Goal: Register for event/course

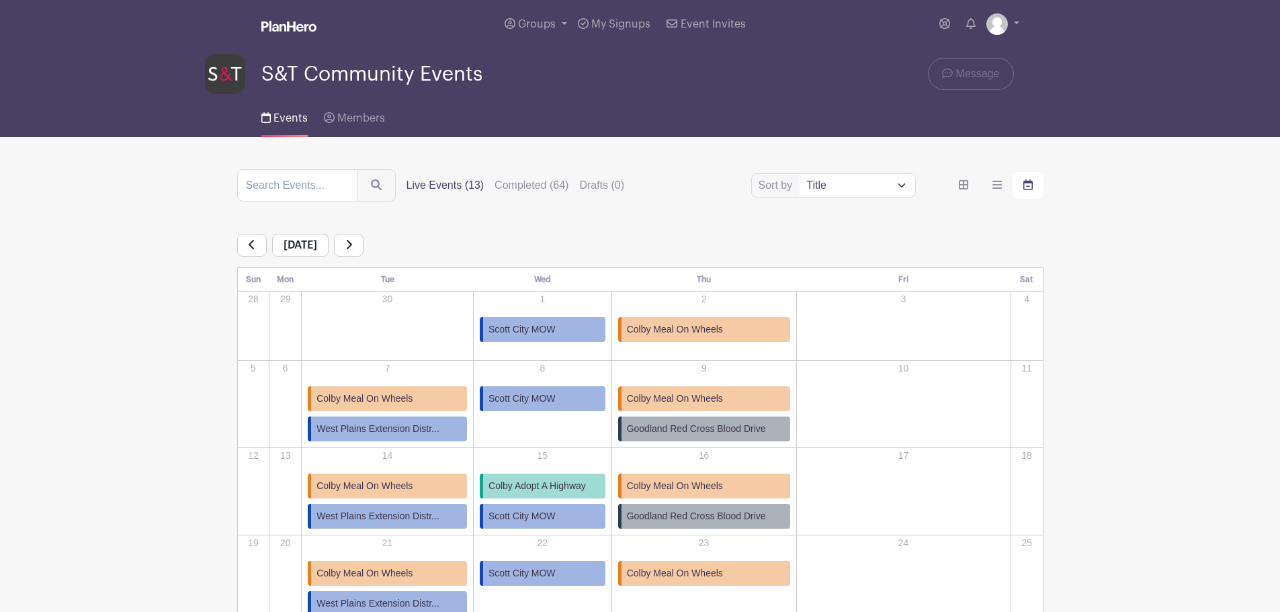
click at [363, 253] on link at bounding box center [349, 245] width 30 height 23
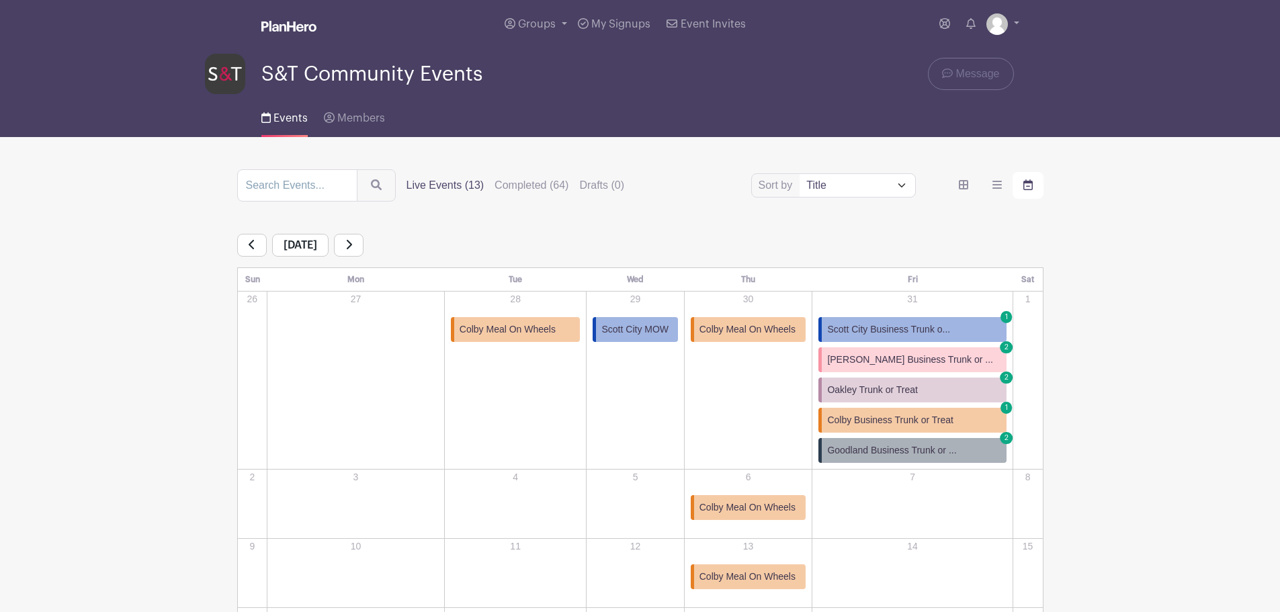
click at [352, 249] on icon at bounding box center [348, 244] width 7 height 11
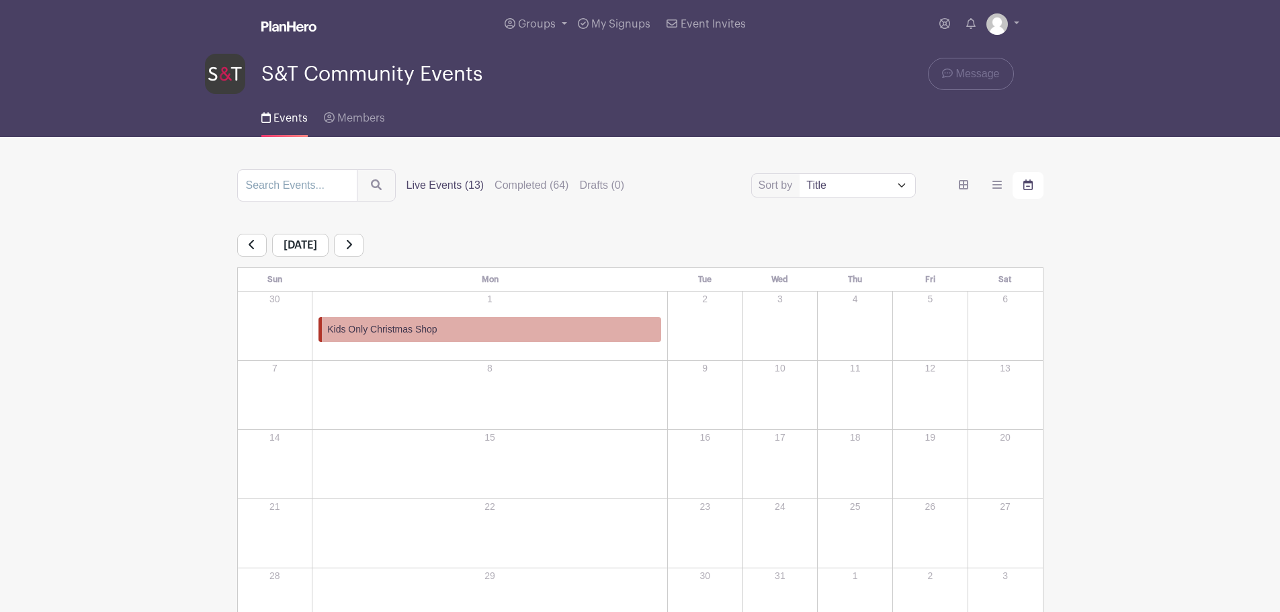
click at [347, 329] on span "Kids Only Christmas Shop" at bounding box center [382, 329] width 110 height 14
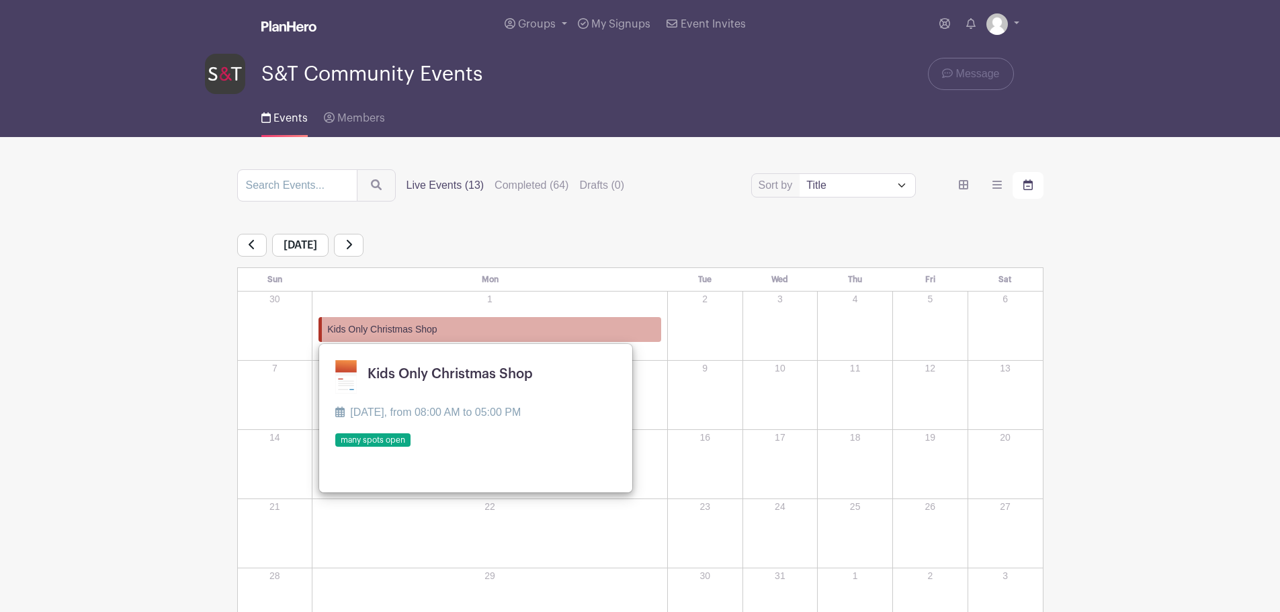
click at [335, 447] on link at bounding box center [335, 447] width 0 height 0
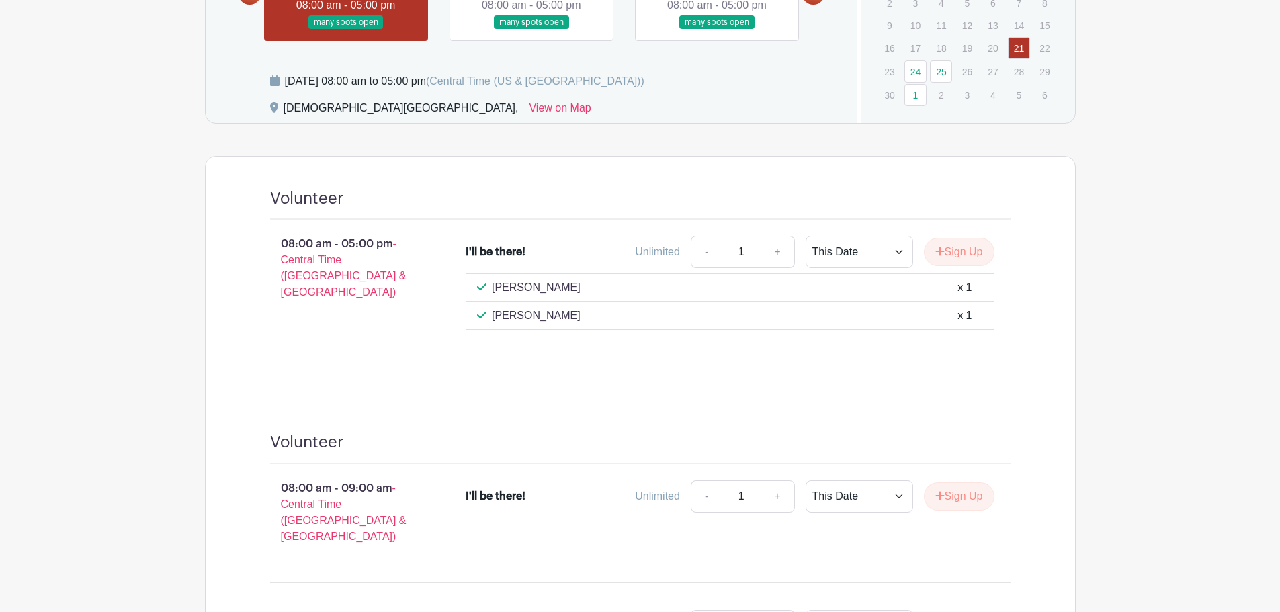
scroll to position [605, 0]
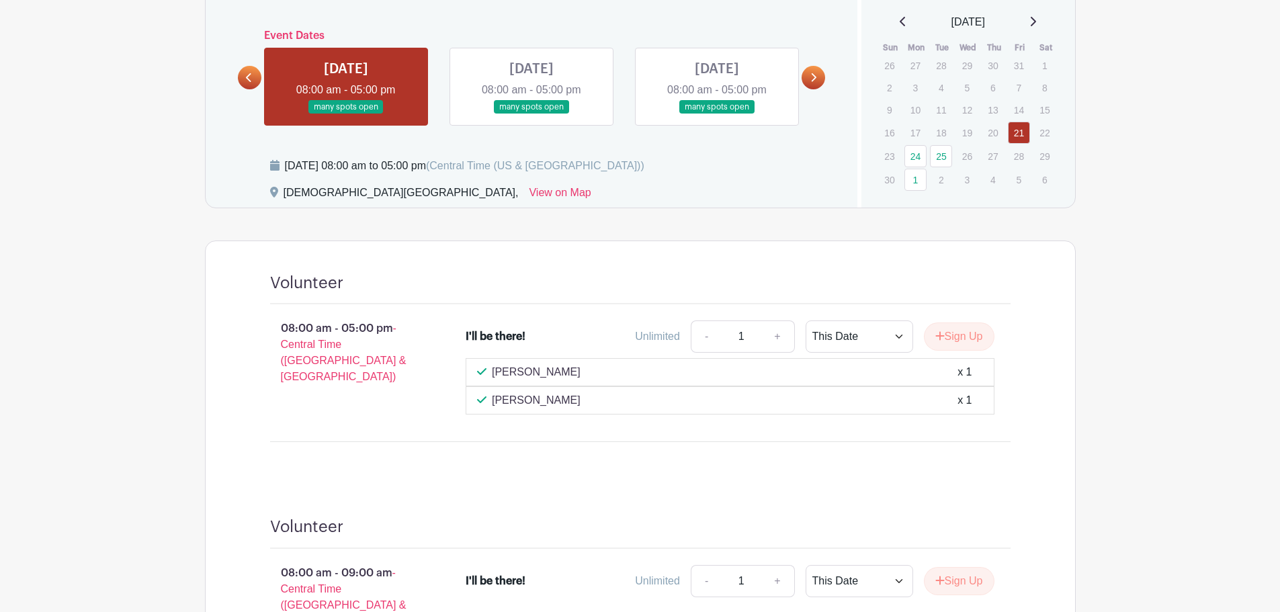
click at [346, 114] on link at bounding box center [346, 114] width 0 height 0
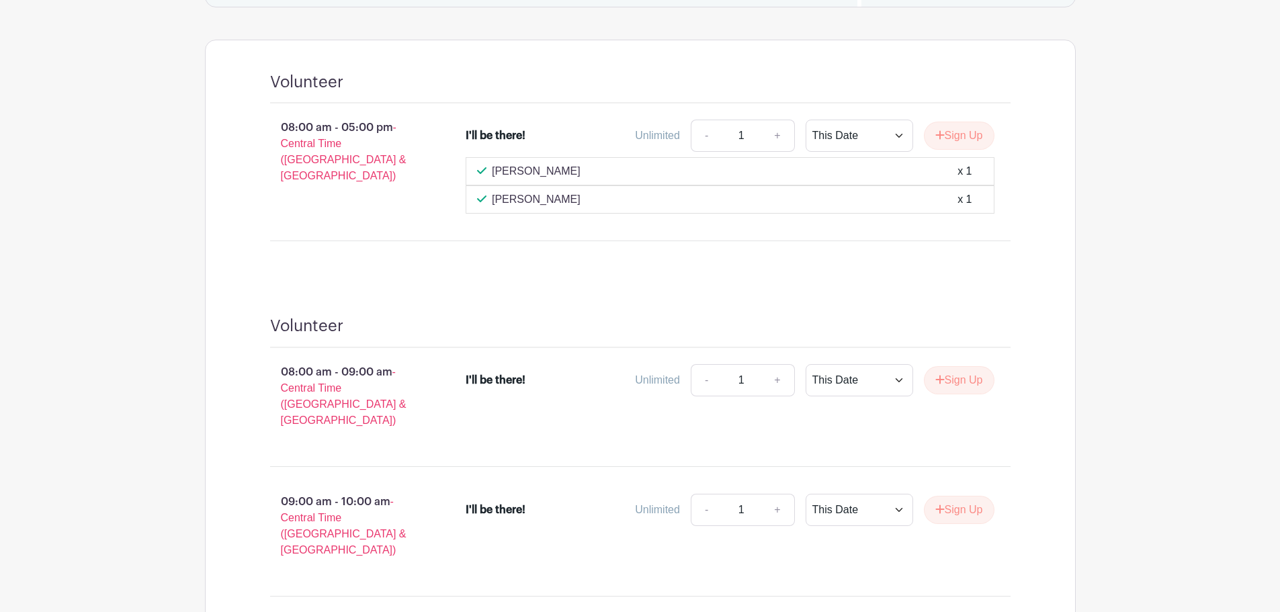
scroll to position [806, 0]
click at [961, 130] on button "Sign Up" at bounding box center [959, 135] width 71 height 28
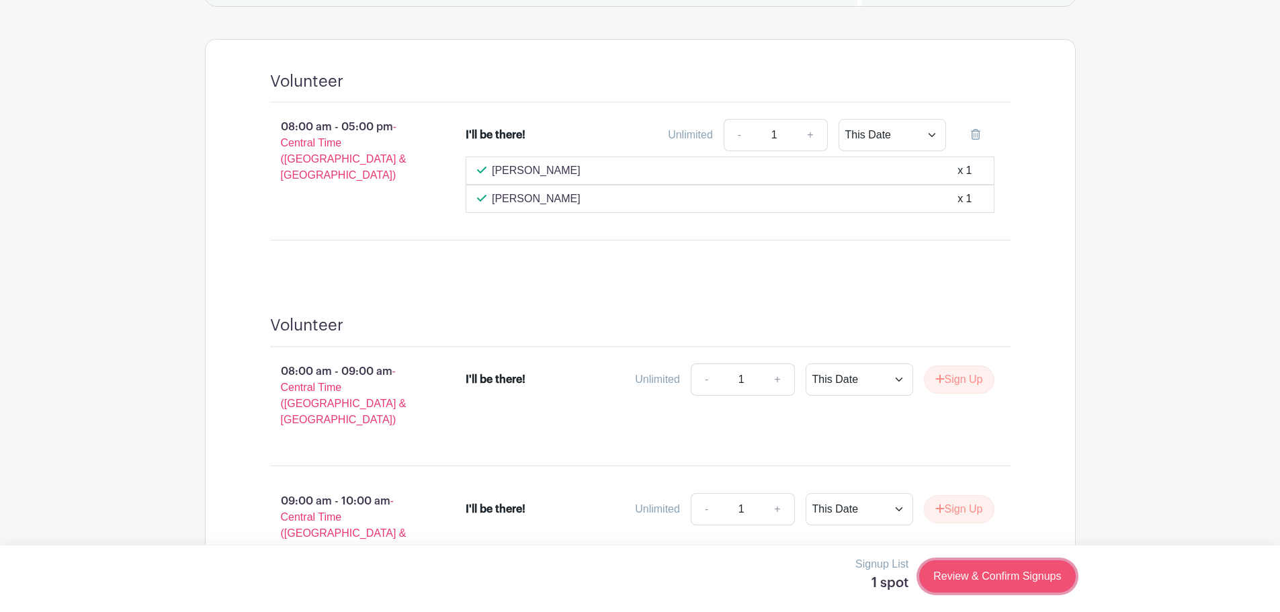
click at [988, 574] on link "Review & Confirm Signups" at bounding box center [997, 576] width 156 height 32
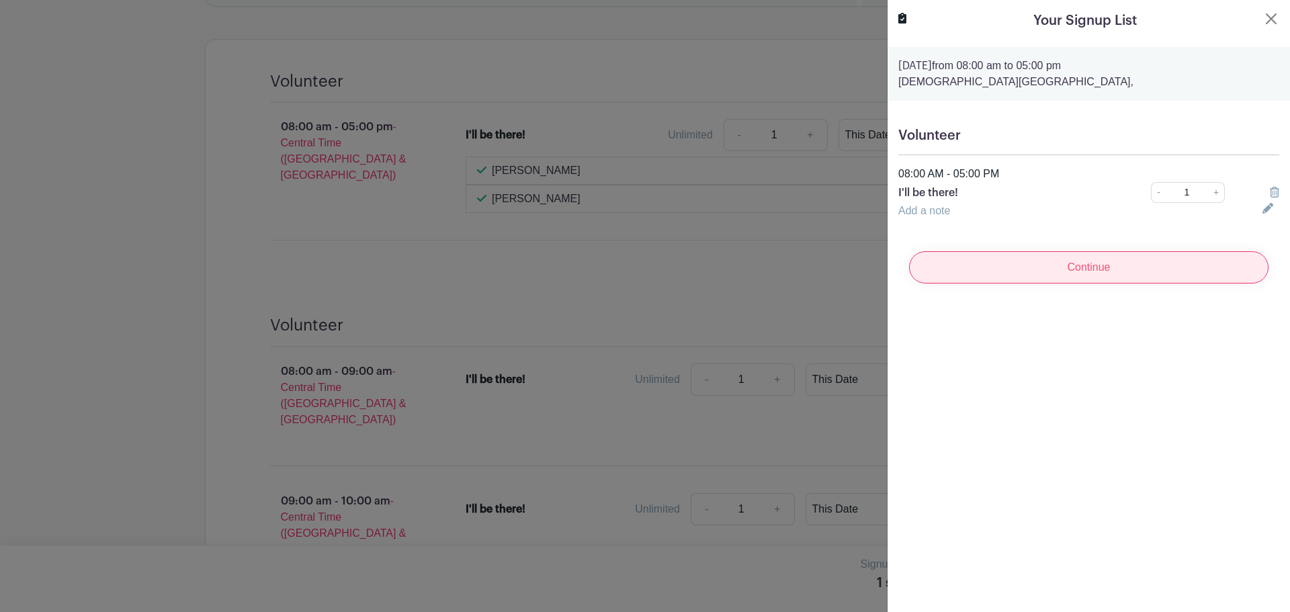
click at [1021, 282] on input "Continue" at bounding box center [1088, 267] width 359 height 32
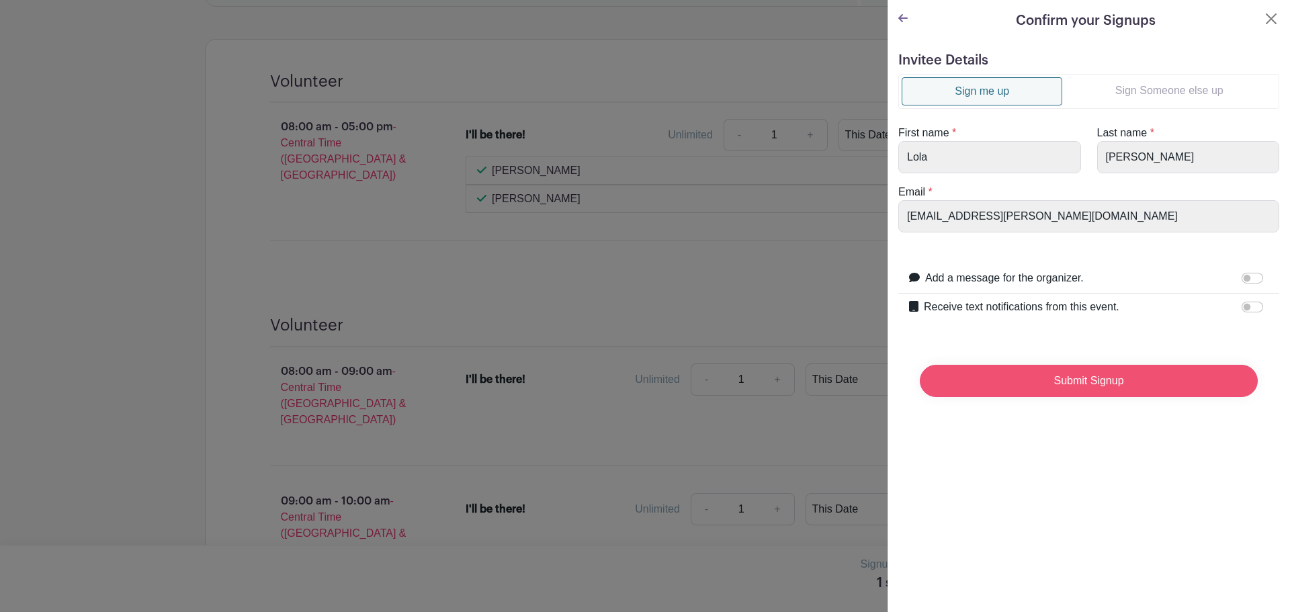
click at [1053, 381] on input "Submit Signup" at bounding box center [1089, 381] width 338 height 32
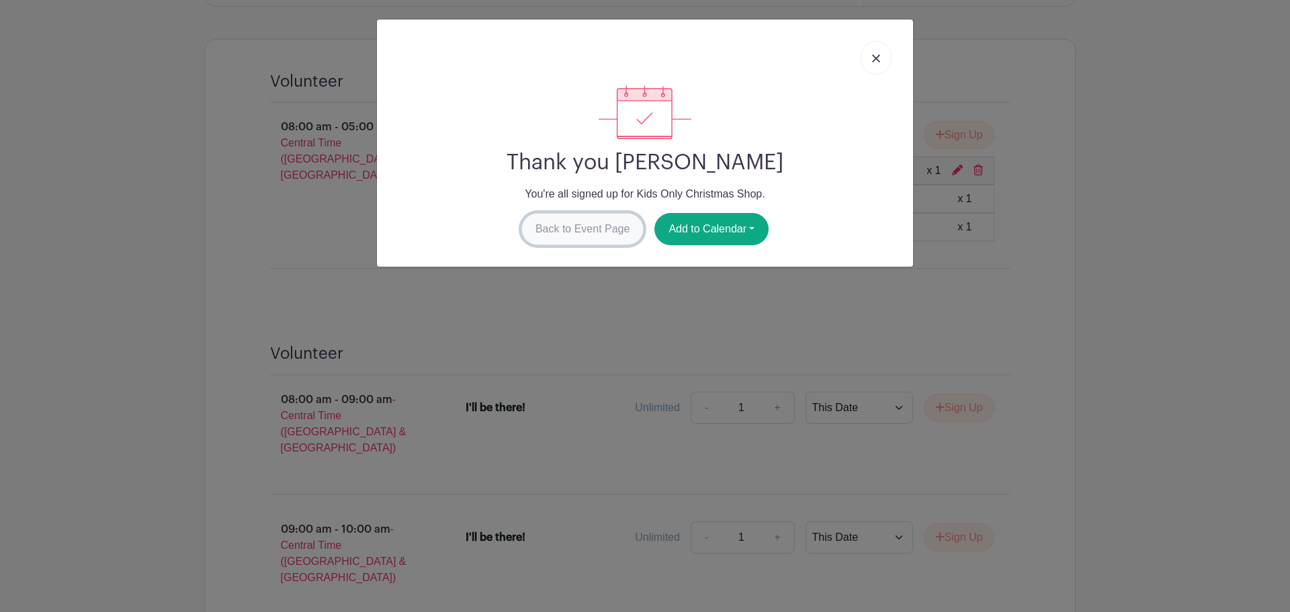
click at [603, 224] on link "Back to Event Page" at bounding box center [582, 229] width 123 height 32
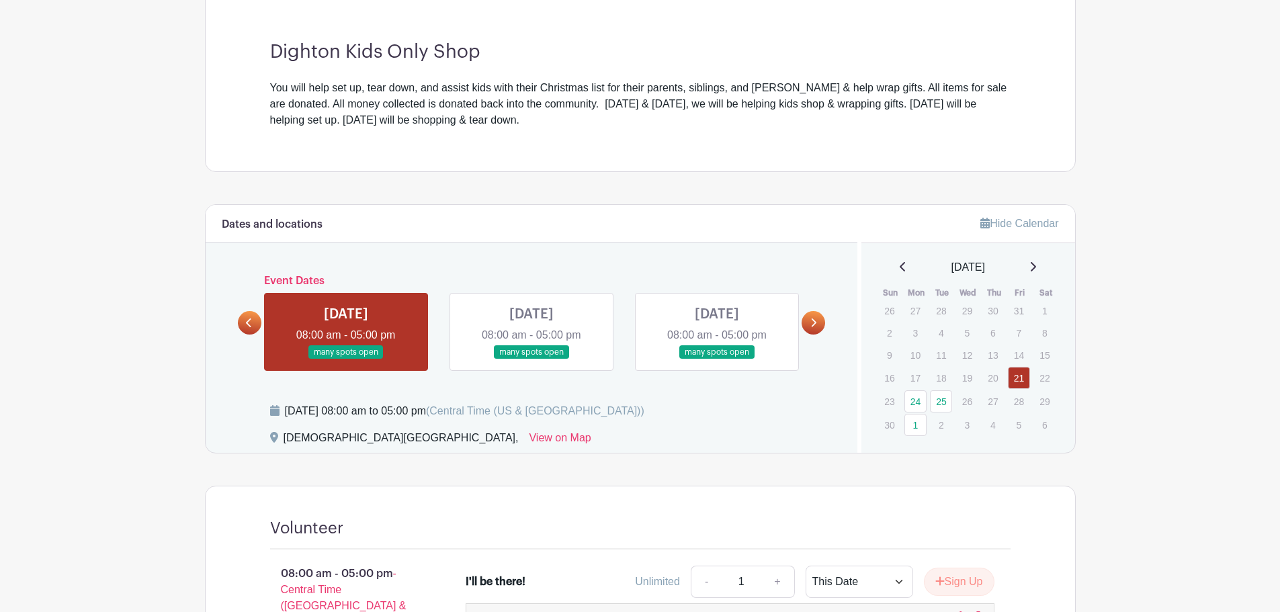
scroll to position [336, 0]
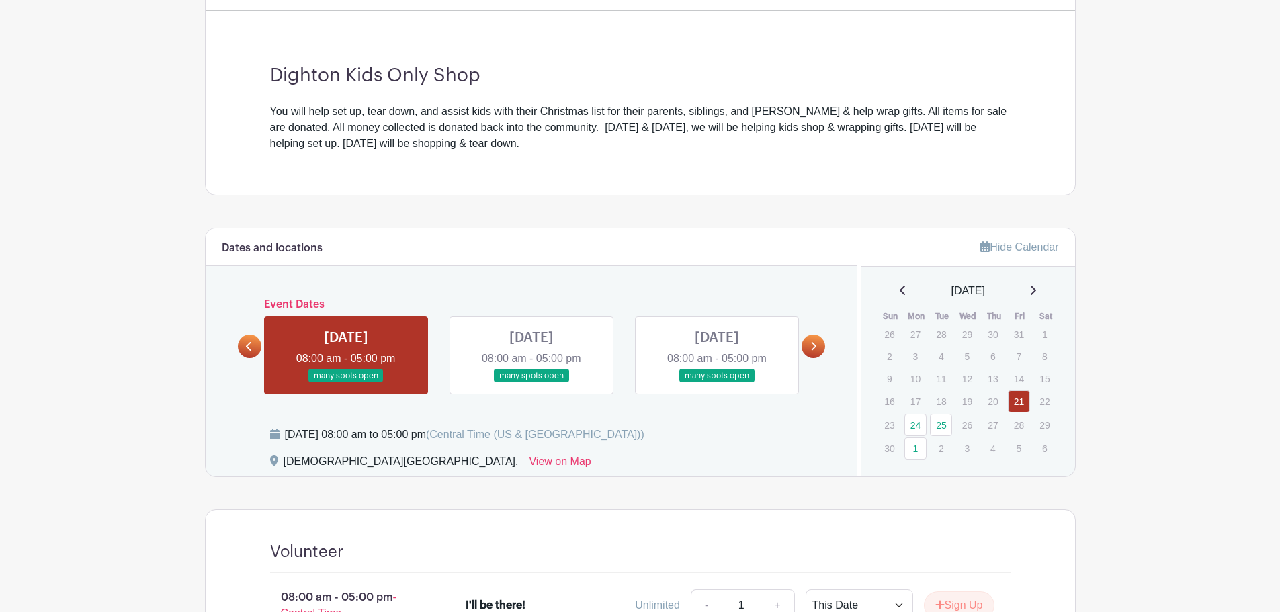
click at [1047, 289] on div "[DATE]" at bounding box center [967, 291] width 181 height 16
click at [1036, 289] on icon at bounding box center [1032, 290] width 7 height 11
click at [1036, 288] on icon at bounding box center [1033, 290] width 5 height 9
click at [900, 296] on link at bounding box center [903, 291] width 7 height 16
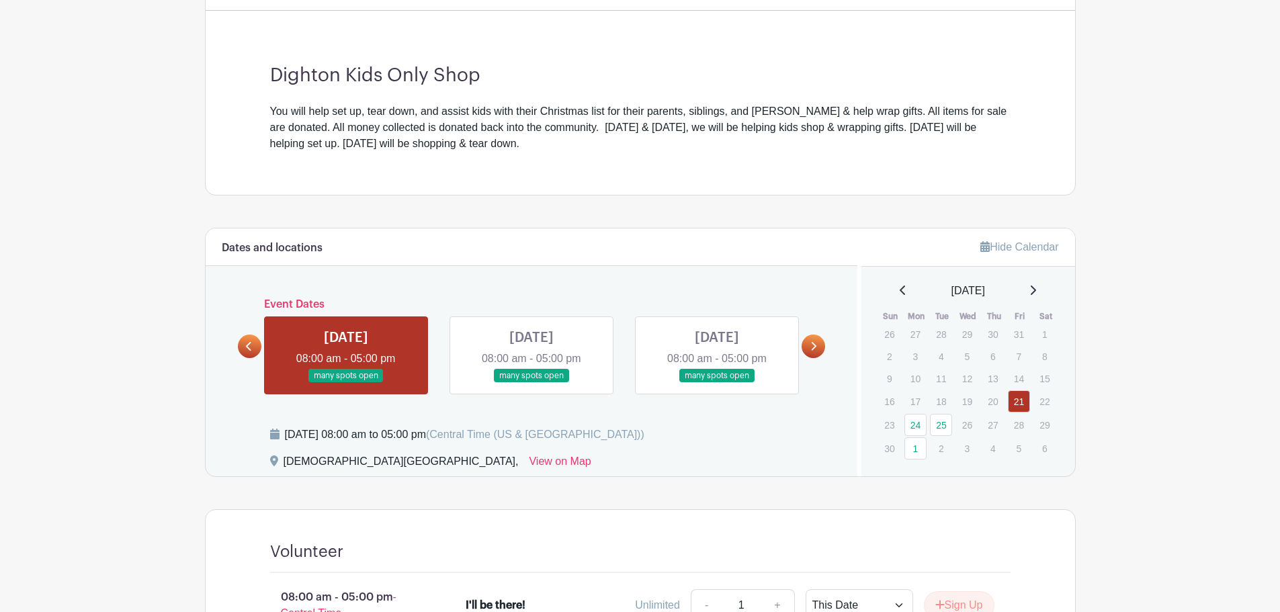
click at [900, 296] on link at bounding box center [903, 291] width 7 height 16
click at [1036, 292] on icon at bounding box center [1033, 290] width 5 height 9
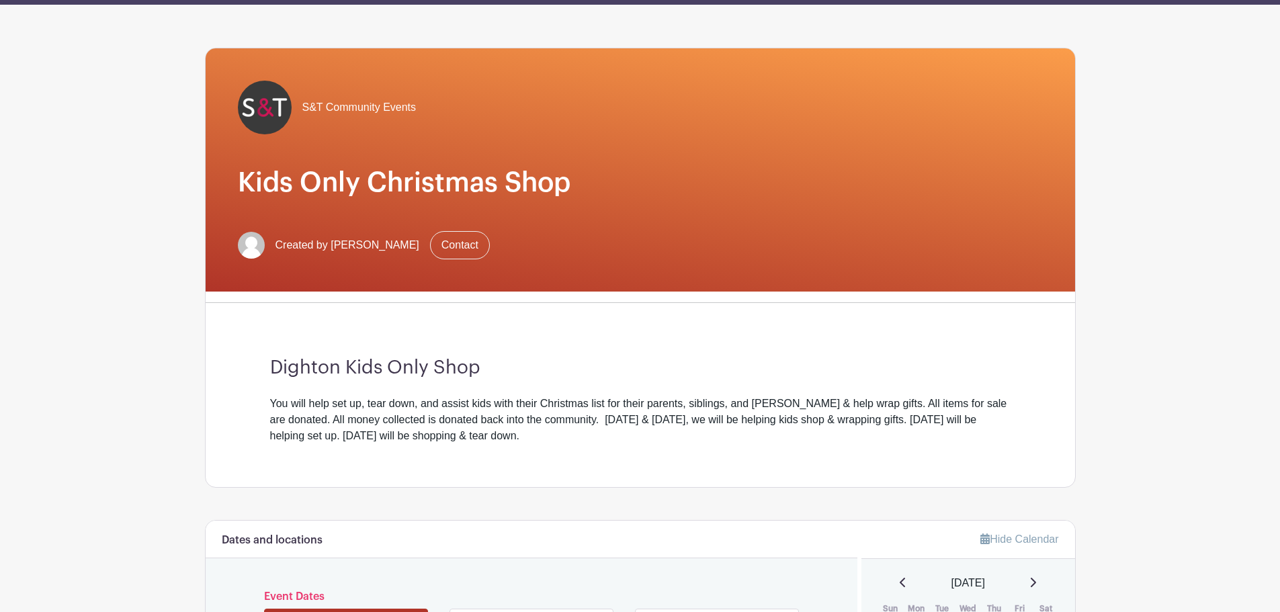
scroll to position [0, 0]
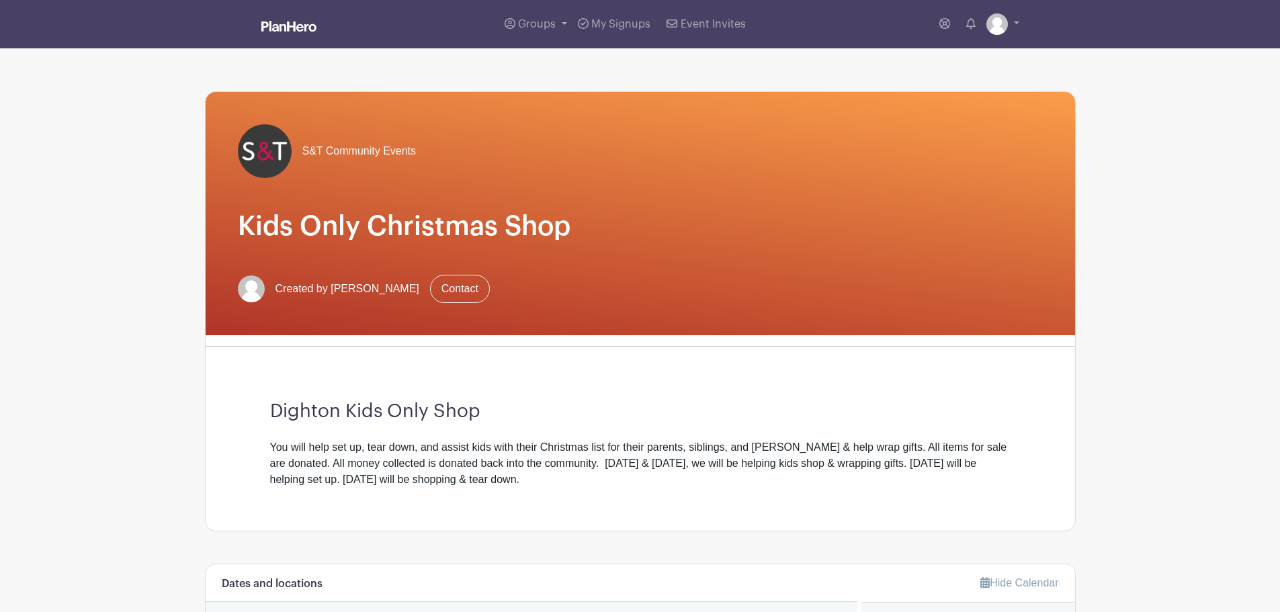
click at [302, 27] on img at bounding box center [288, 26] width 55 height 11
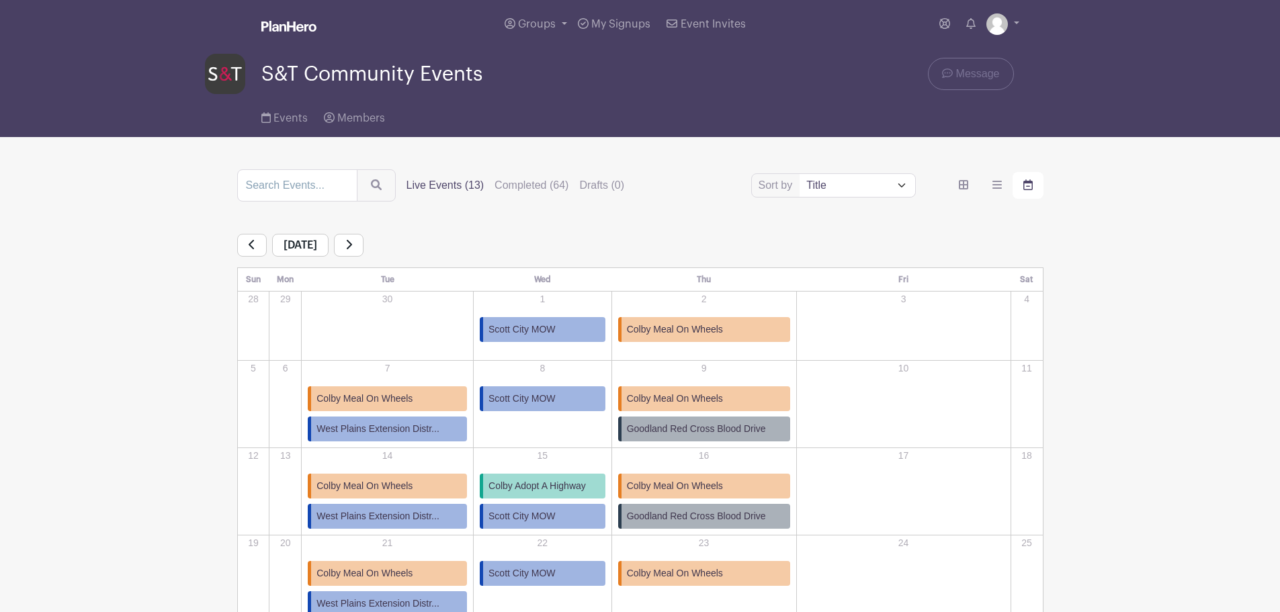
click at [352, 243] on icon at bounding box center [348, 244] width 7 height 11
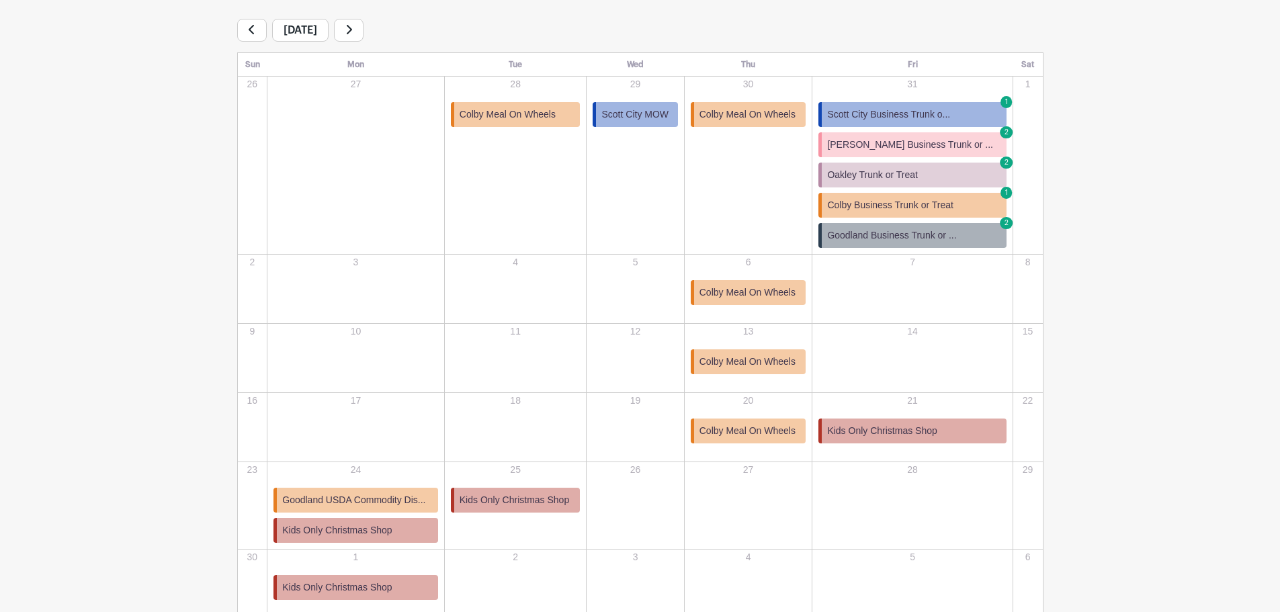
scroll to position [306, 0]
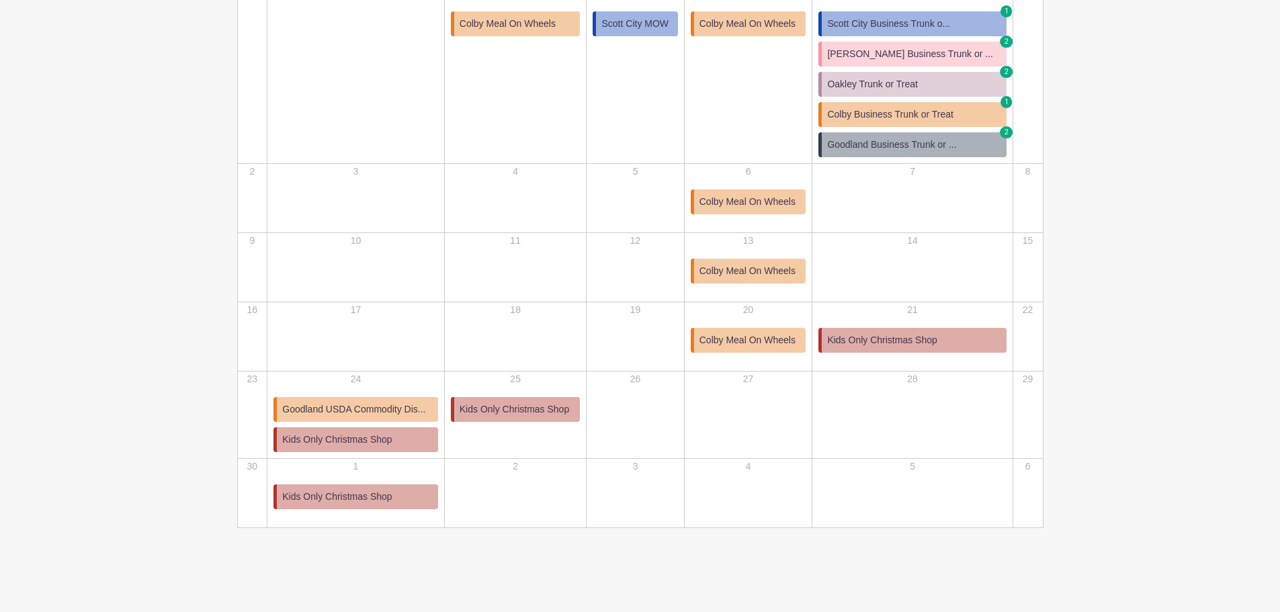
click at [511, 412] on span "Kids Only Christmas Shop" at bounding box center [515, 409] width 110 height 14
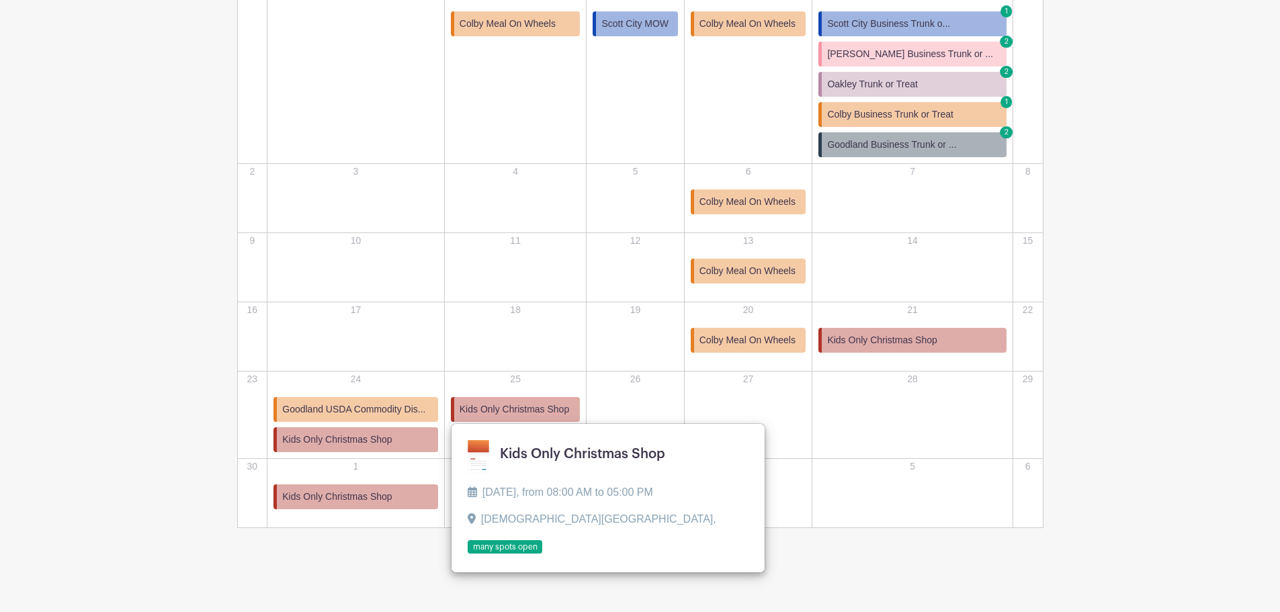
click at [193, 251] on main "Groups All Groups Lola's Events S&T Community Events My Signups Event Invites M…" at bounding box center [640, 153] width 1280 height 918
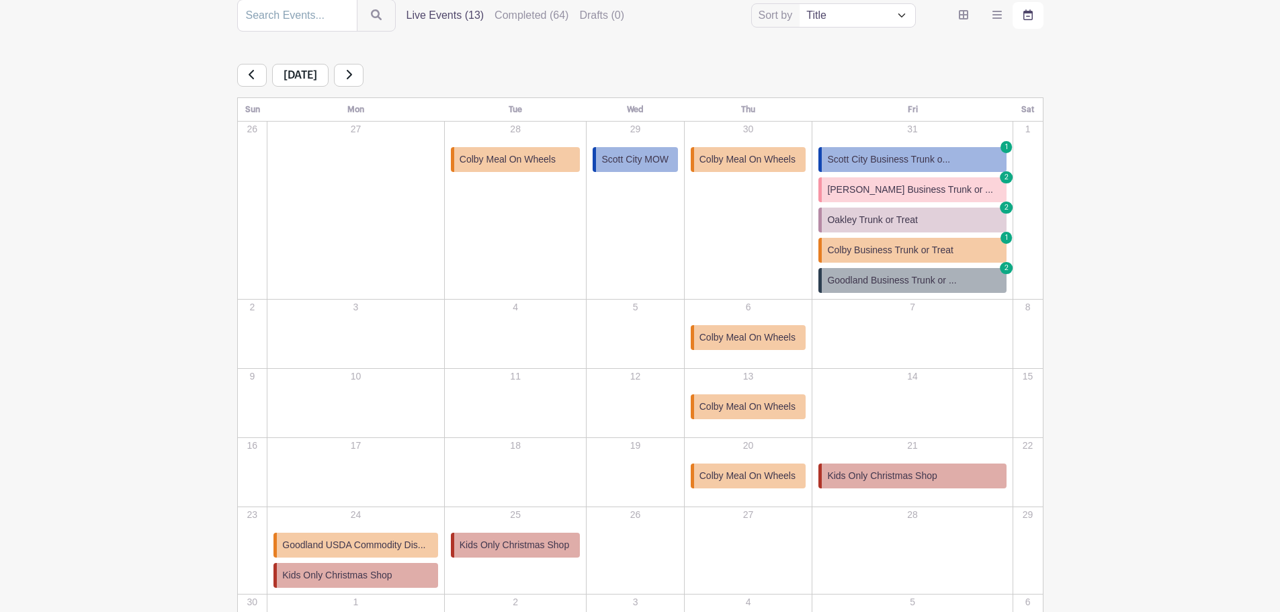
scroll to position [269, 0]
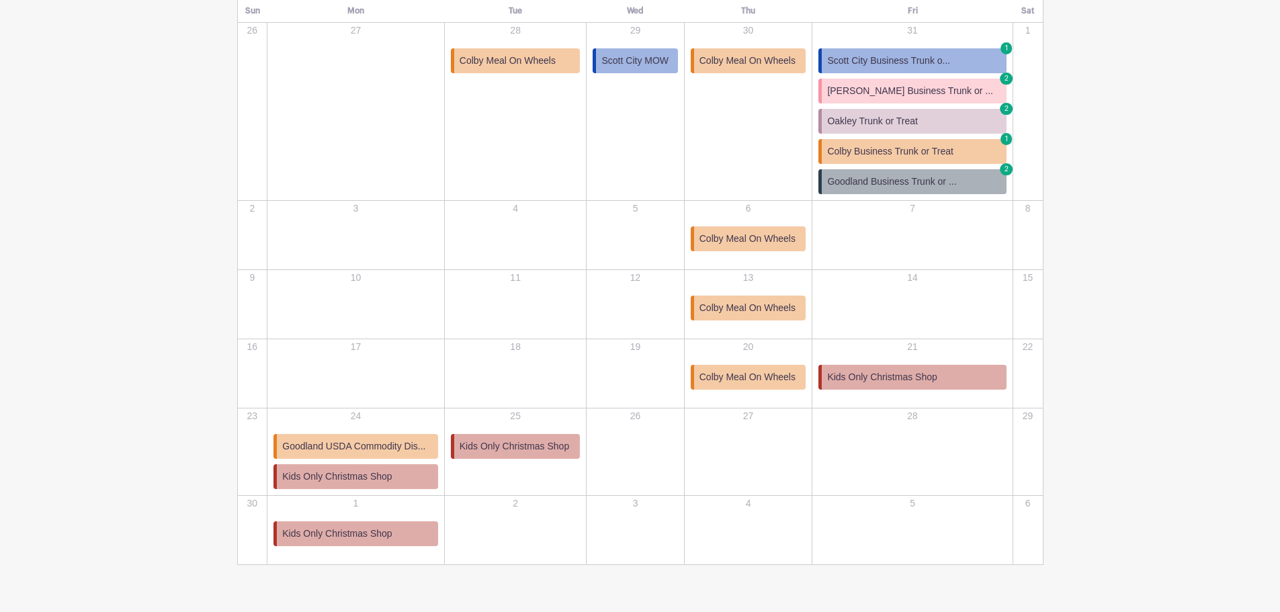
click at [922, 376] on span "Kids Only Christmas Shop" at bounding box center [882, 377] width 110 height 14
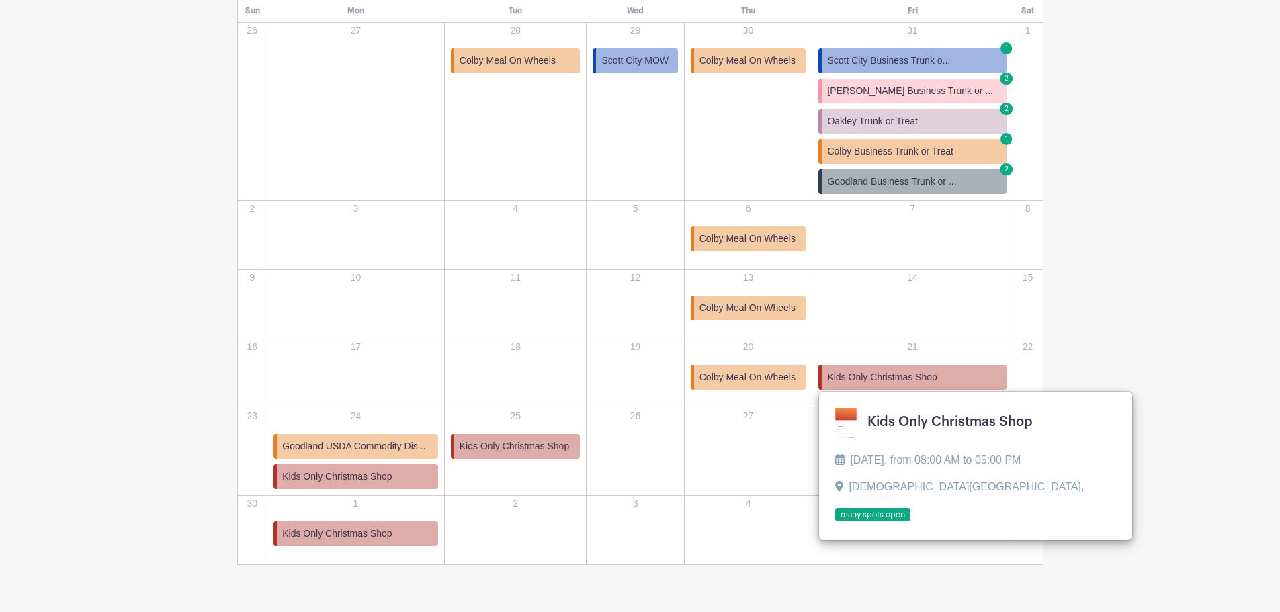
click at [835, 522] on link at bounding box center [835, 522] width 0 height 0
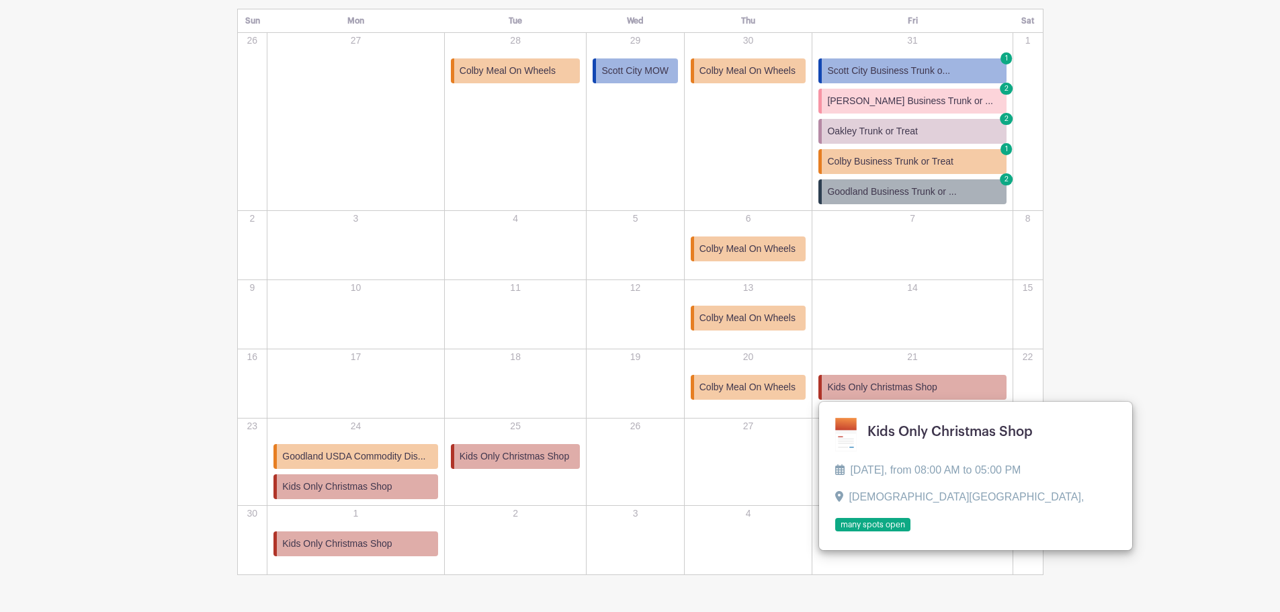
scroll to position [269, 0]
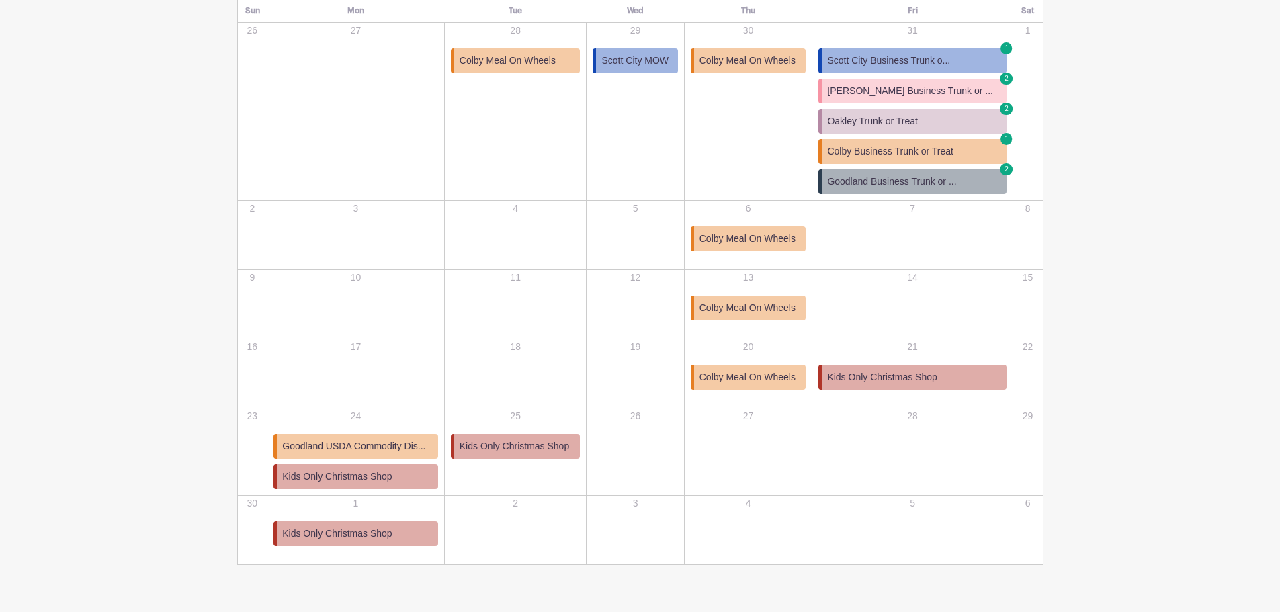
click at [861, 375] on span "Kids Only Christmas Shop" at bounding box center [882, 377] width 110 height 14
